Goal: Task Accomplishment & Management: Complete application form

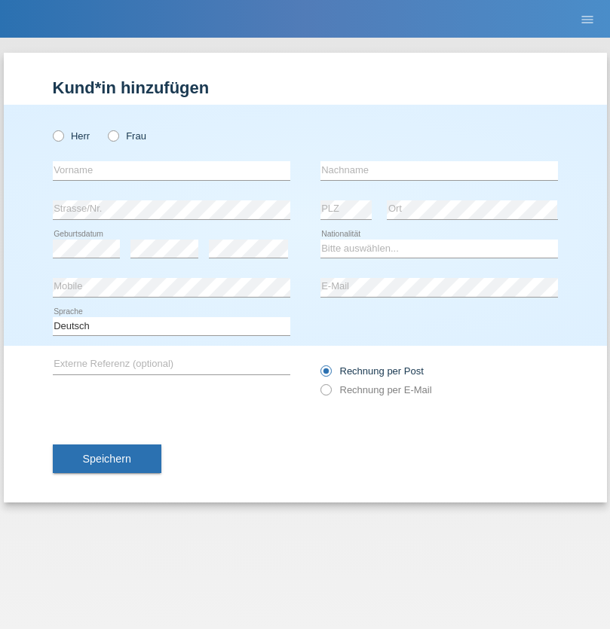
radio input "true"
click at [171, 170] on input "text" at bounding box center [171, 170] width 237 height 19
type input "Julien"
click at [438, 170] on input "text" at bounding box center [438, 170] width 237 height 19
type input "Stalder"
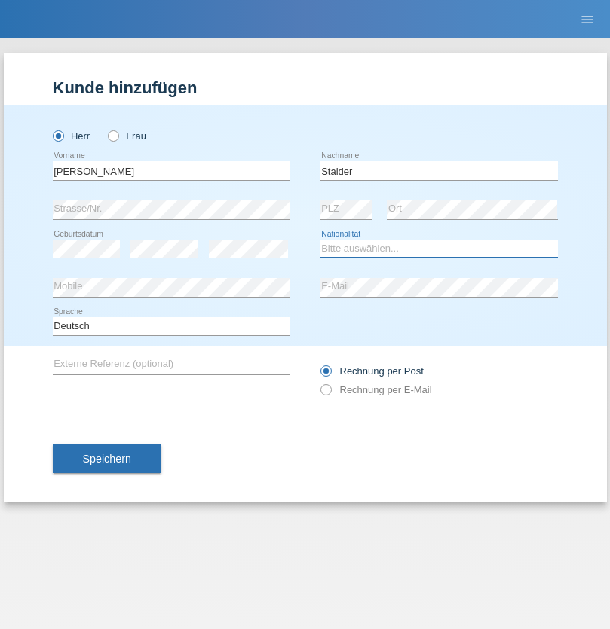
select select "CH"
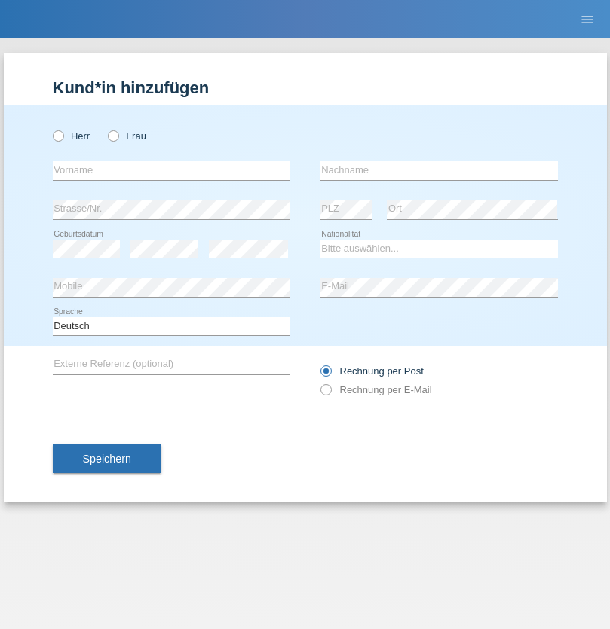
radio input "true"
click at [171, 170] on input "text" at bounding box center [171, 170] width 237 height 19
type input "Jonathan"
click at [438, 170] on input "text" at bounding box center [438, 170] width 237 height 19
type input "Bezzola"
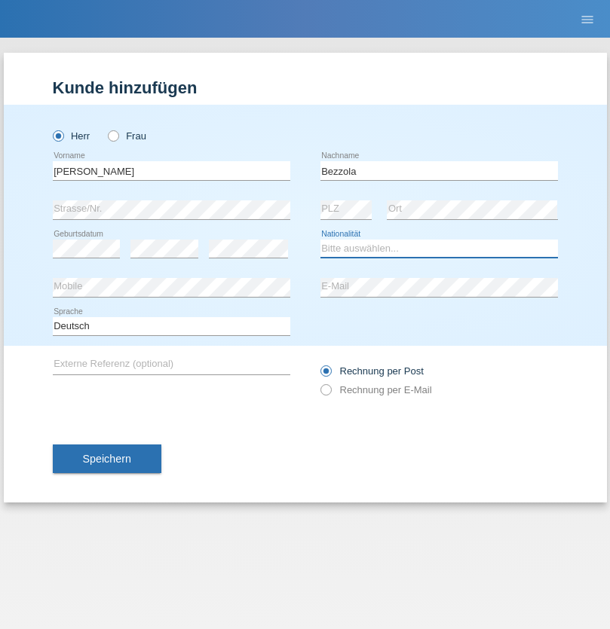
select select "CH"
radio input "true"
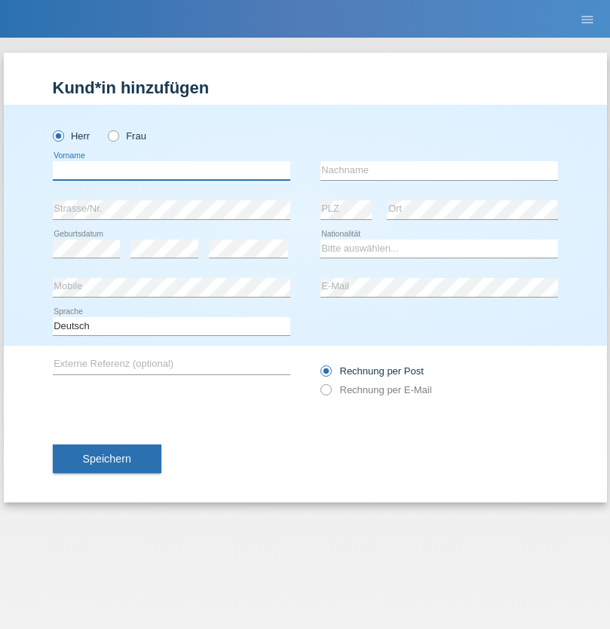
click at [171, 170] on input "text" at bounding box center [171, 170] width 237 height 19
type input "Yoan"
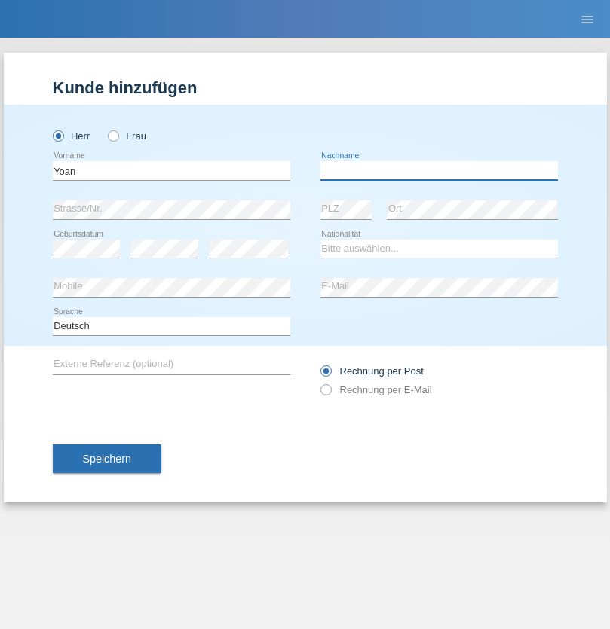
click at [438, 170] on input "text" at bounding box center [438, 170] width 237 height 19
type input "Chivatsi"
select select "CH"
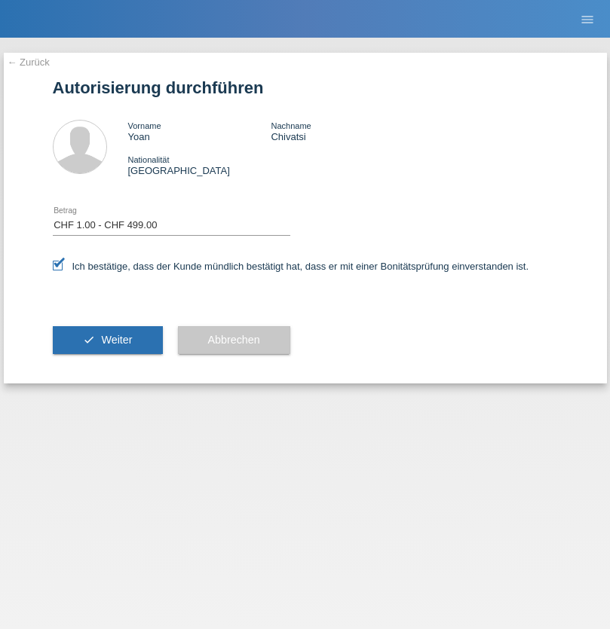
select select "1"
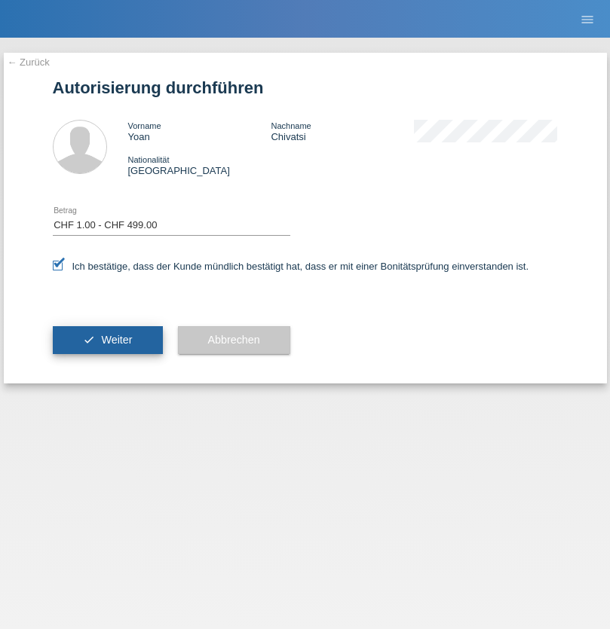
click at [107, 340] on span "Weiter" at bounding box center [116, 340] width 31 height 12
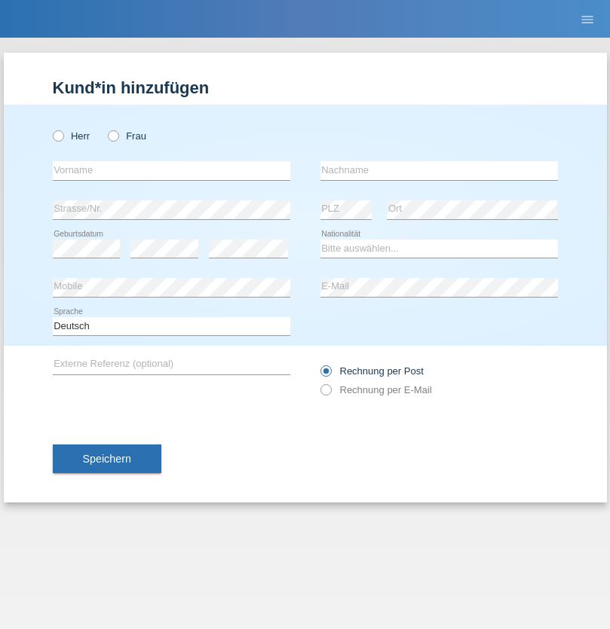
radio input "true"
click at [171, 170] on input "text" at bounding box center [171, 170] width 237 height 19
type input "Brice"
click at [438, 170] on input "text" at bounding box center [438, 170] width 237 height 19
type input "Pivot"
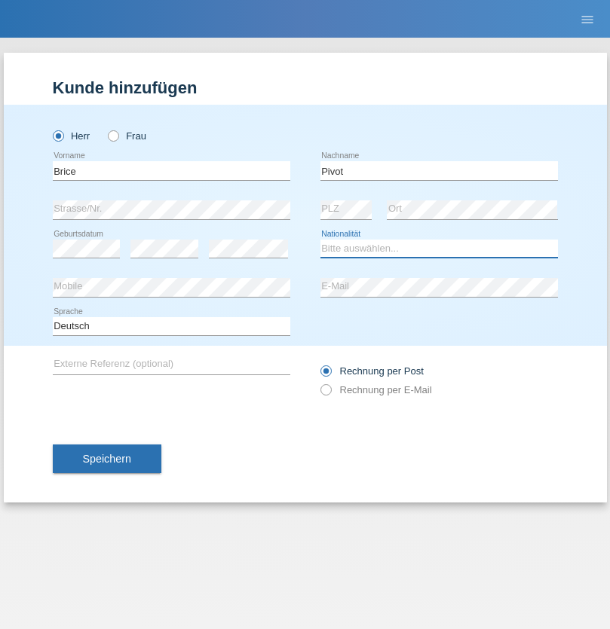
select select "CH"
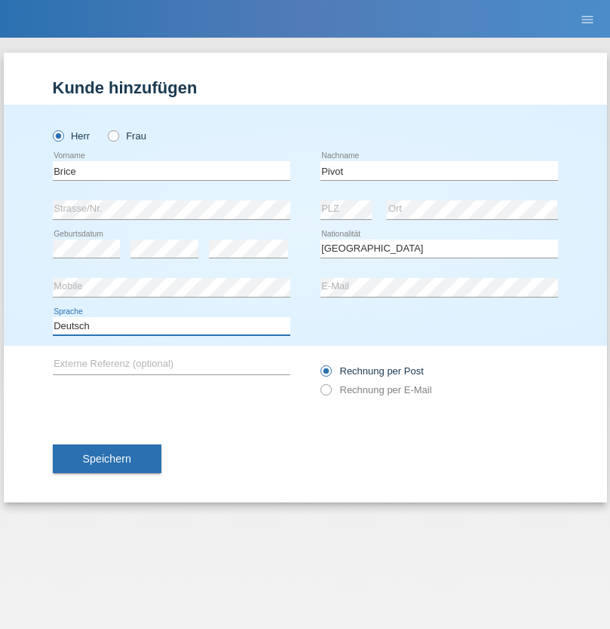
select select "en"
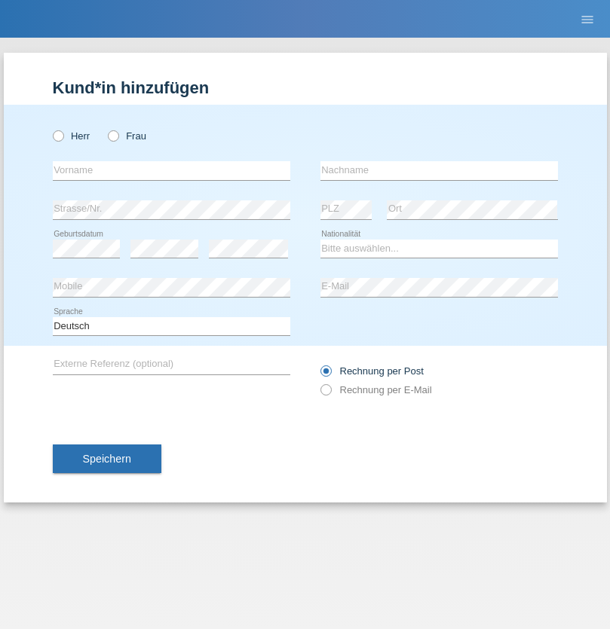
radio input "true"
click at [171, 170] on input "text" at bounding box center [171, 170] width 237 height 19
type input "Şeymanur"
click at [438, 170] on input "text" at bounding box center [438, 170] width 237 height 19
type input "Aydin"
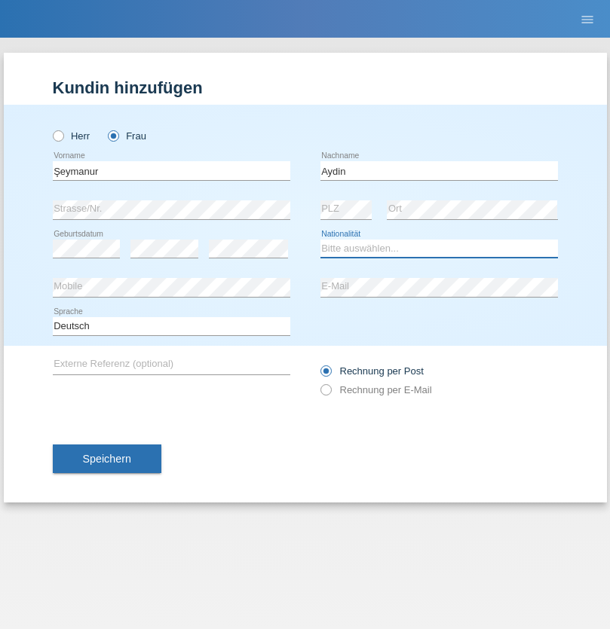
select select "TR"
select select "C"
select select "28"
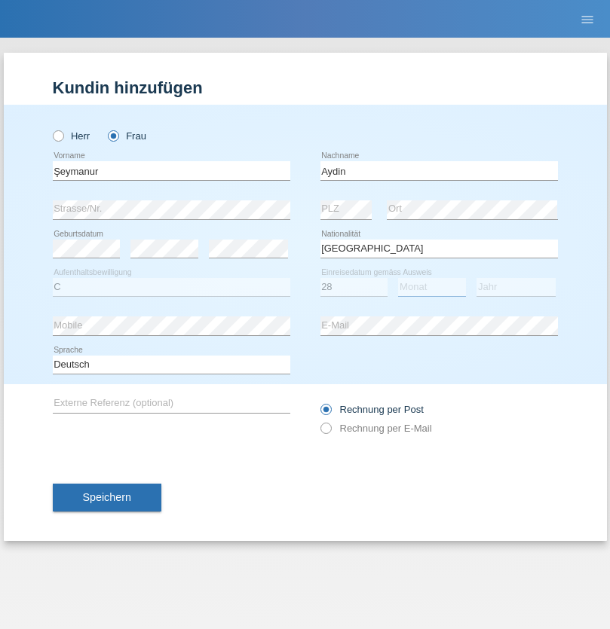
select select "10"
select select "2014"
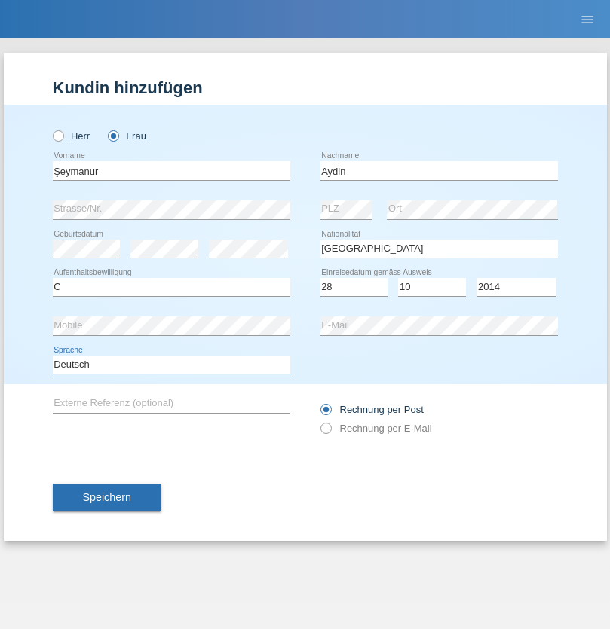
select select "en"
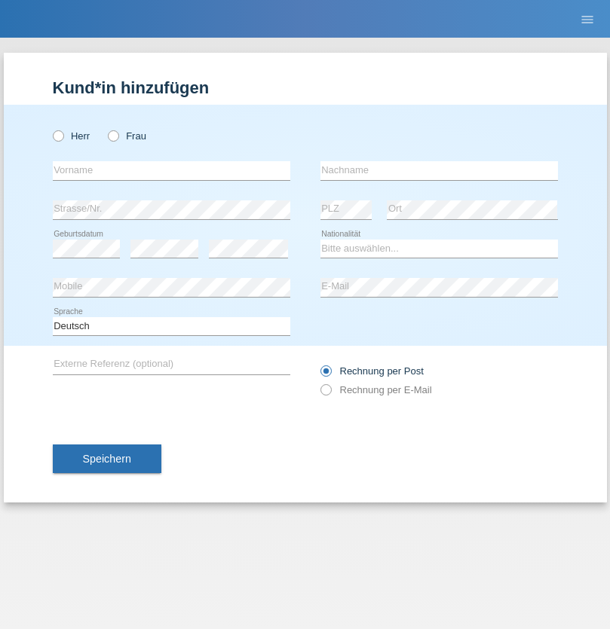
radio input "true"
click at [171, 170] on input "text" at bounding box center [171, 170] width 237 height 19
type input "[PERSON_NAME]"
click at [438, 170] on input "text" at bounding box center [438, 170] width 237 height 19
type input "Kolev"
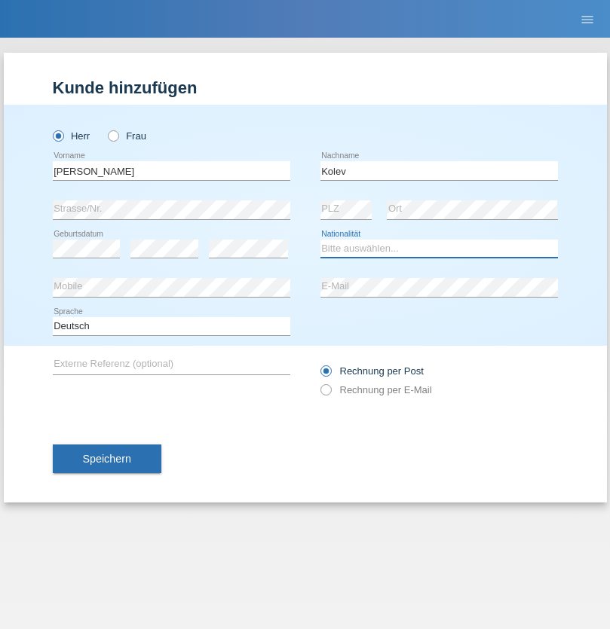
select select "MK"
select select "C"
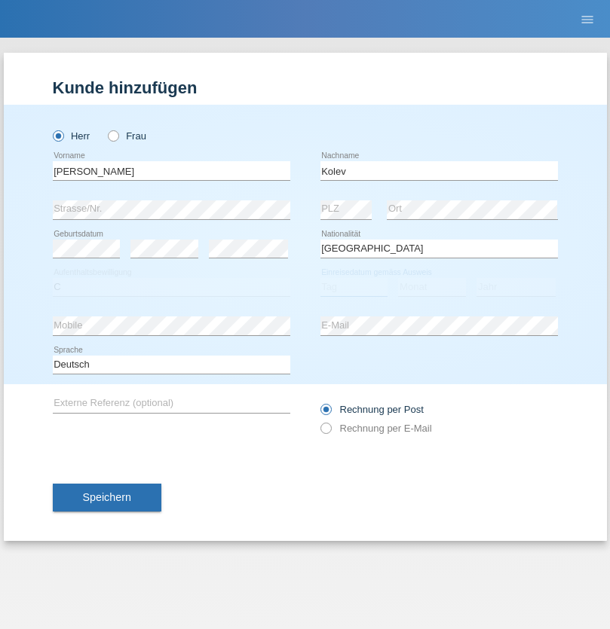
select select "31"
select select "10"
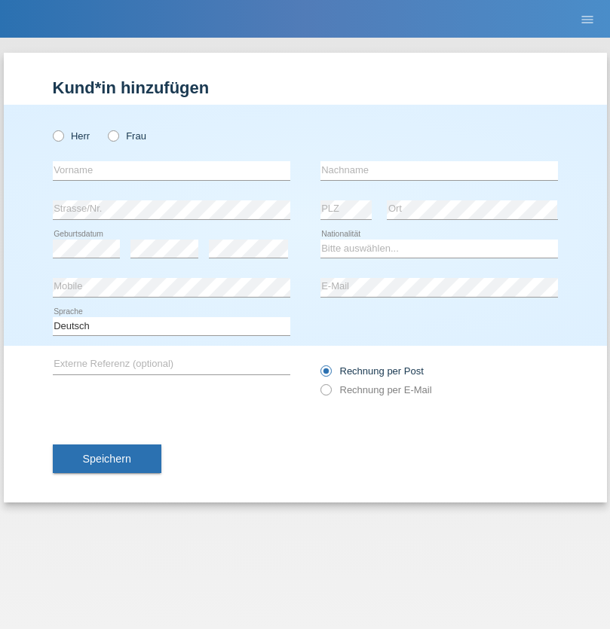
radio input "true"
click at [171, 170] on input "text" at bounding box center [171, 170] width 237 height 19
type input "[PERSON_NAME]"
click at [438, 170] on input "text" at bounding box center [438, 170] width 237 height 19
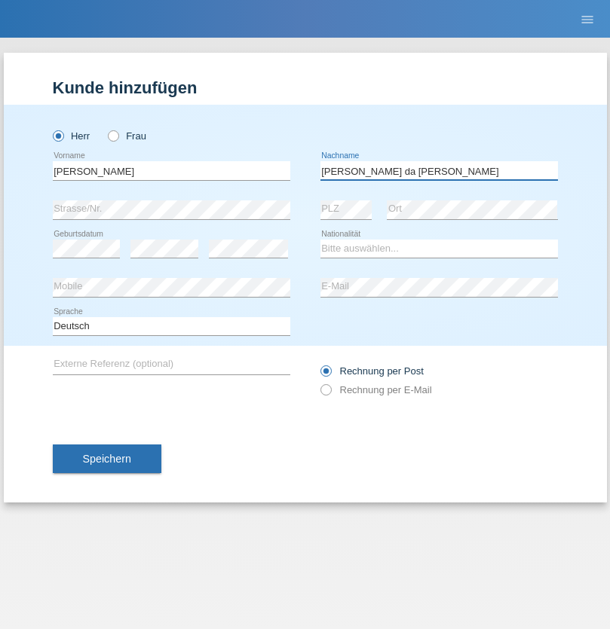
type input "[PERSON_NAME] da [PERSON_NAME]"
select select "PT"
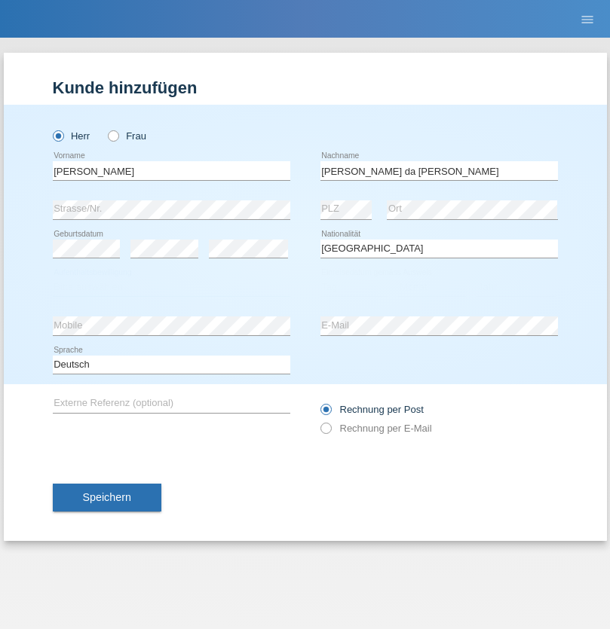
select select "C"
select select "07"
select select "04"
select select "1992"
